Goal: Communication & Community: Share content

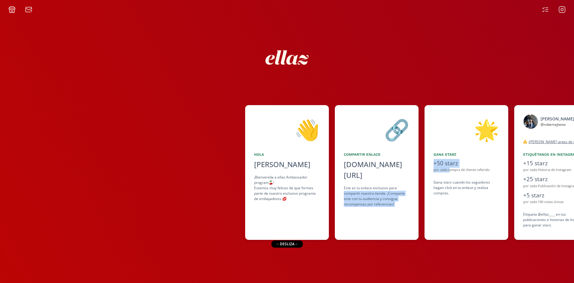
drag, startPoint x: 449, startPoint y: 171, endPoint x: 435, endPoint y: 190, distance: 23.8
click at [406, 173] on div "👋 [PERSON_NAME] [PERSON_NAME] ¡Bienvenida a ellaz Ambassador program🍒! Estamos …" at bounding box center [287, 172] width 574 height 141
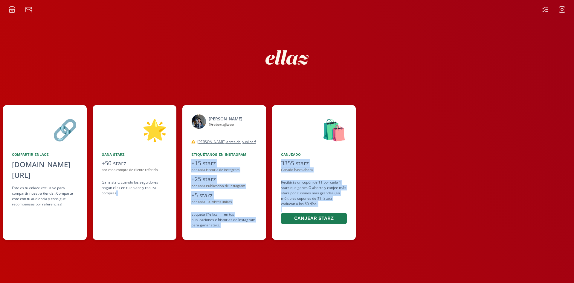
drag, startPoint x: 465, startPoint y: 216, endPoint x: 350, endPoint y: 236, distance: 116.3
click at [353, 237] on div "👋 [PERSON_NAME] [PERSON_NAME] ¡Bienvenida a ellaz Ambassador program🍒! Estamos …" at bounding box center [287, 172] width 574 height 141
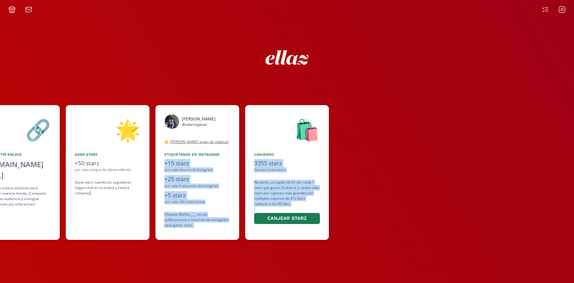
click at [563, 11] on icon at bounding box center [562, 9] width 7 height 7
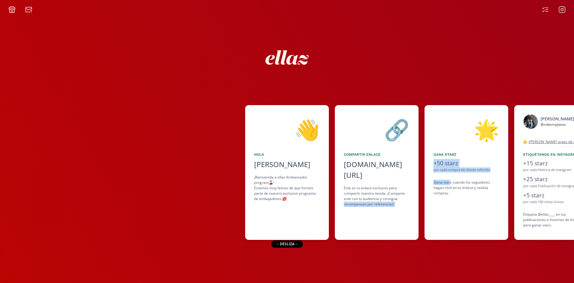
drag, startPoint x: 449, startPoint y: 185, endPoint x: 427, endPoint y: 211, distance: 34.4
click at [409, 189] on div "👋 [PERSON_NAME] [PERSON_NAME] ¡Bienvenida a ellaz Ambassador program🍒! Estamos …" at bounding box center [287, 172] width 574 height 141
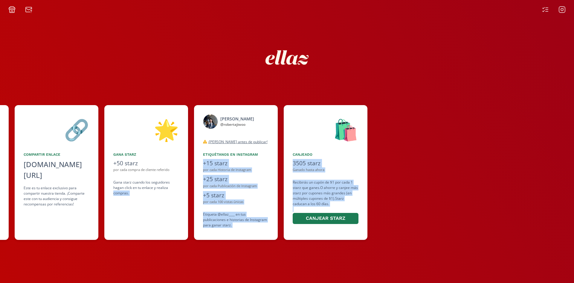
drag, startPoint x: 422, startPoint y: 211, endPoint x: 391, endPoint y: 144, distance: 73.9
click at [318, 223] on div "👋 [PERSON_NAME] [PERSON_NAME] ¡Bienvenida a ellaz Ambassador program🍒! Estamos …" at bounding box center [287, 172] width 574 height 141
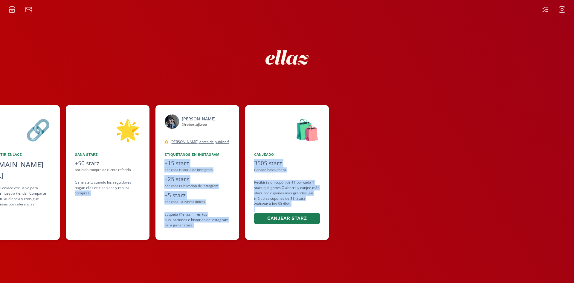
click at [394, 172] on div at bounding box center [457, 172] width 245 height 135
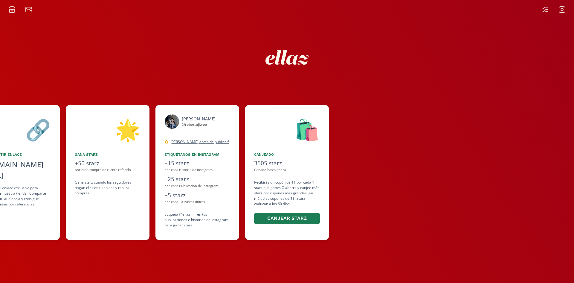
click at [547, 9] on icon at bounding box center [545, 9] width 7 height 7
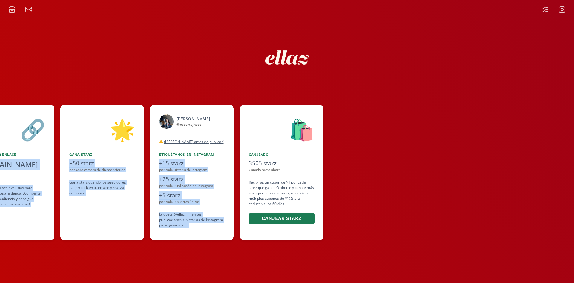
scroll to position [0, 365]
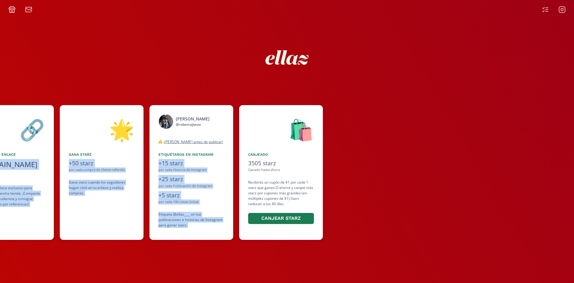
drag, startPoint x: 370, startPoint y: 150, endPoint x: 246, endPoint y: 163, distance: 123.9
click at [246, 163] on div "👋 [PERSON_NAME] [PERSON_NAME] ¡Bienvenida a ellaz Ambassador program🍒! Estamos …" at bounding box center [287, 172] width 574 height 141
click at [563, 10] on icon at bounding box center [562, 9] width 2 height 2
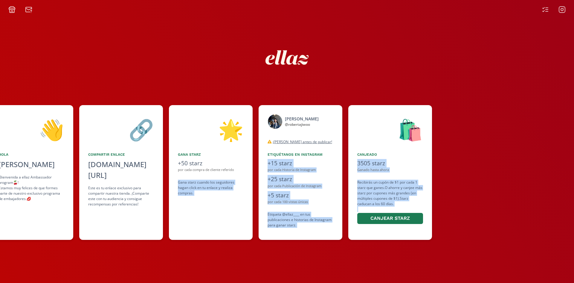
scroll to position [0, 365]
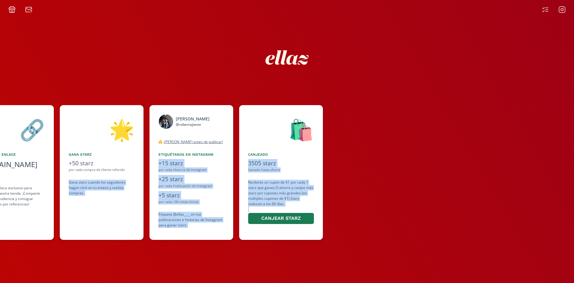
drag, startPoint x: 437, startPoint y: 179, endPoint x: 377, endPoint y: 184, distance: 60.1
click at [377, 184] on div "👋 [PERSON_NAME] [PERSON_NAME] ¡Bienvenida a ellaz Ambassador program🍒! Estamos …" at bounding box center [287, 172] width 574 height 141
click at [560, 9] on icon at bounding box center [562, 9] width 7 height 7
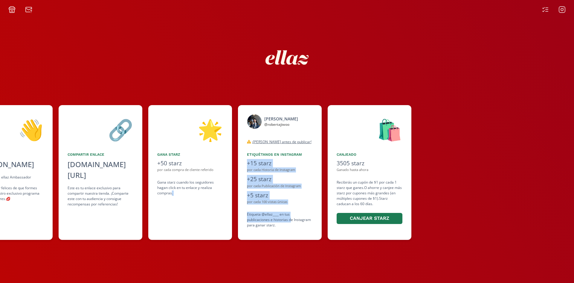
scroll to position [0, 279]
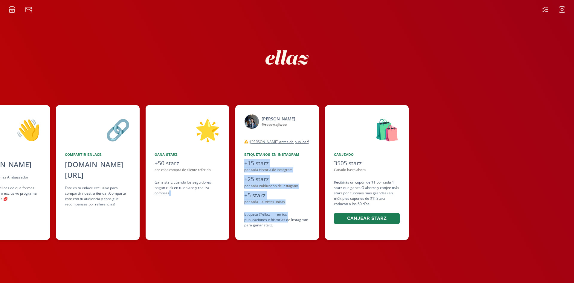
drag, startPoint x: 382, startPoint y: 220, endPoint x: 289, endPoint y: 220, distance: 93.0
click at [289, 220] on div "👋 [PERSON_NAME] [PERSON_NAME] ¡Bienvenida a ellaz Ambassador program🍒! Estamos …" at bounding box center [287, 172] width 574 height 141
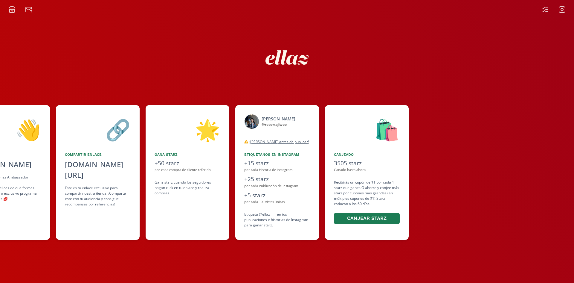
click at [566, 9] on div at bounding box center [553, 9] width 31 height 7
click at [565, 10] on icon at bounding box center [562, 9] width 7 height 7
